Goal: Task Accomplishment & Management: Manage account settings

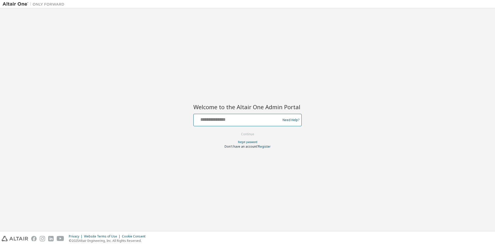
click at [229, 121] on input "text" at bounding box center [238, 118] width 84 height 7
type input "**********"
click at [245, 135] on button "Continue" at bounding box center [248, 134] width 24 height 8
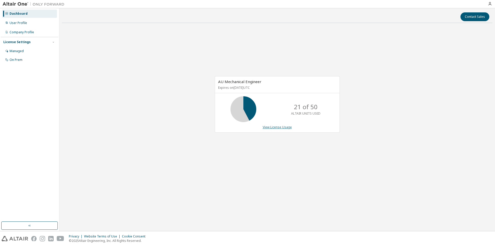
click at [276, 126] on link "View License Usage" at bounding box center [277, 127] width 29 height 4
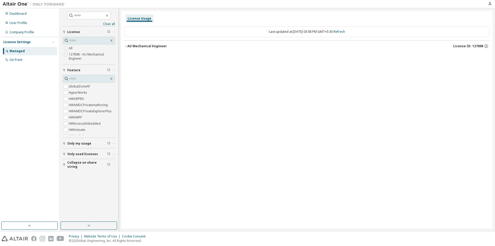
click at [136, 47] on div "AU Mechanical Engineer" at bounding box center [146, 46] width 39 height 4
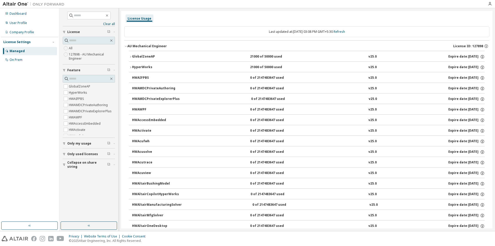
click at [137, 56] on div "GlobalZoneAP" at bounding box center [155, 56] width 46 height 5
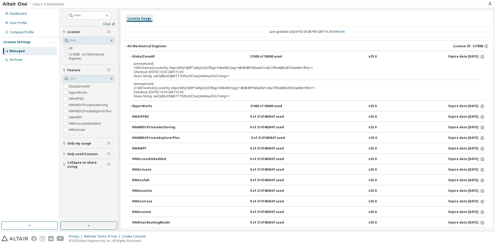
click at [158, 92] on div "Checkout: 2025-09-08 10:34 GMT+5:30" at bounding box center [301, 92] width 334 height 4
click at [158, 98] on div "Share String: swrQ8bxOXJkBTT7OPp2VC5arj3mkmusFSGTvmg==" at bounding box center [301, 96] width 334 height 4
click at [158, 95] on div "Share String: swrQ8bxOXJkBTT7OPp2VC5arj3mkmusFSGTvmg==" at bounding box center [301, 96] width 334 height 4
drag, startPoint x: 157, startPoint y: 91, endPoint x: 150, endPoint y: 82, distance: 12.0
click at [157, 91] on div "Checkout: 2025-09-08 10:34 GMT+5:30" at bounding box center [301, 92] width 334 height 4
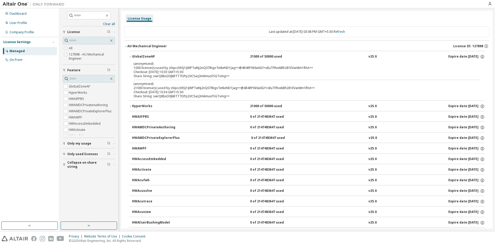
click at [150, 82] on p "(anonymized)" at bounding box center [301, 84] width 334 height 4
click at [159, 69] on div "(anonymized) 1000 license(s) used by z0qoz36SJ1iJWPTwNj2nQ07IKgoTetkeND1Jag==@4…" at bounding box center [301, 65] width 334 height 9
click at [145, 58] on div "GlobalZoneAP" at bounding box center [155, 56] width 46 height 5
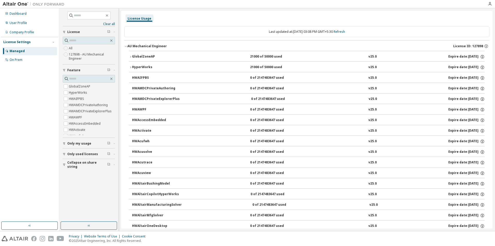
click at [136, 68] on div "HyperWorks" at bounding box center [155, 67] width 46 height 5
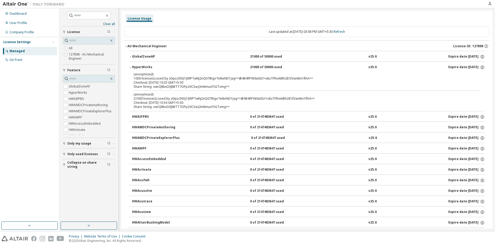
click at [136, 68] on div "HyperWorks" at bounding box center [155, 67] width 46 height 5
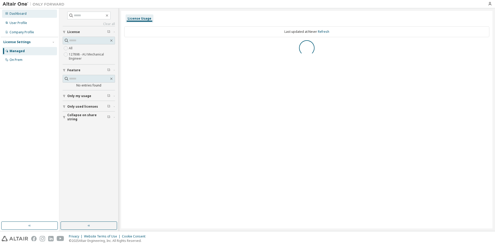
click at [17, 15] on div "Dashboard" at bounding box center [18, 14] width 17 height 4
